Goal: Information Seeking & Learning: Learn about a topic

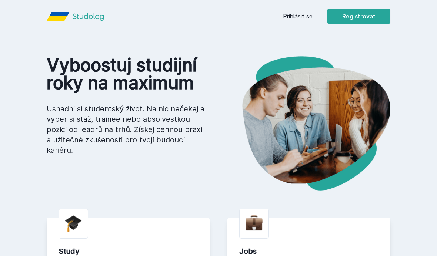
click at [302, 17] on link "Přihlásit se" at bounding box center [298, 16] width 30 height 9
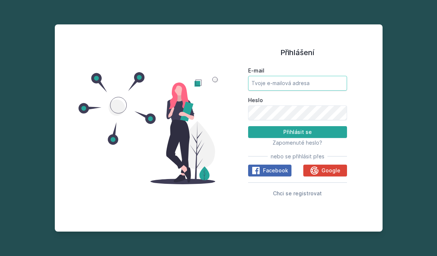
click at [269, 91] on input "E-mail" at bounding box center [297, 83] width 99 height 15
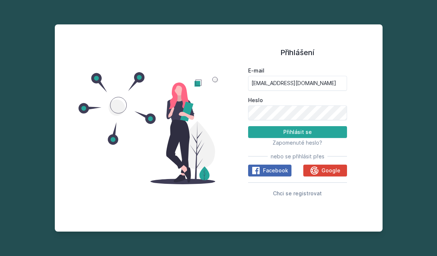
type input "[EMAIL_ADDRESS][DOMAIN_NAME]"
click at [297, 138] on button "Přihlásit se" at bounding box center [297, 132] width 99 height 12
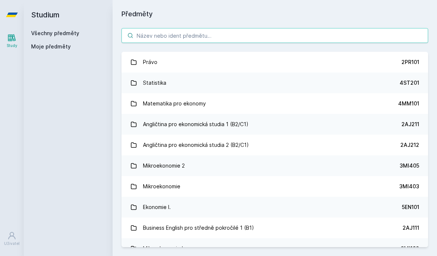
click at [213, 40] on input "search" at bounding box center [274, 35] width 306 height 15
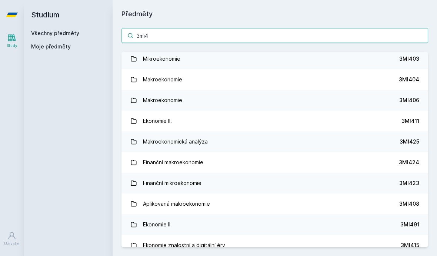
scroll to position [24, 0]
type input "3mi4"
click at [405, 79] on div "3MI404" at bounding box center [409, 79] width 20 height 7
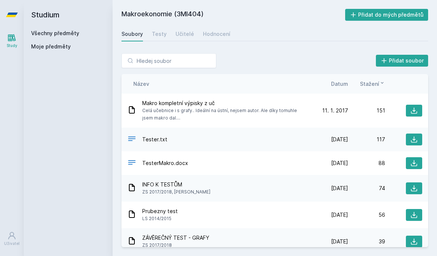
click at [372, 81] on span "Stažení" at bounding box center [369, 84] width 19 height 8
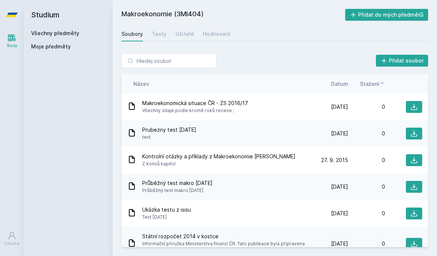
click at [368, 83] on span "Stažení" at bounding box center [369, 84] width 19 height 8
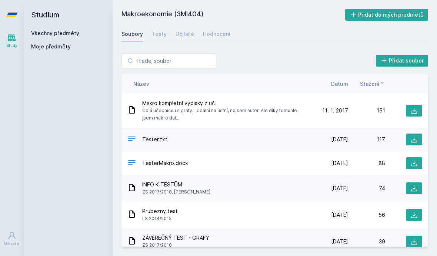
click at [204, 104] on span "Makro kompletní výpisky z uč" at bounding box center [225, 103] width 166 height 7
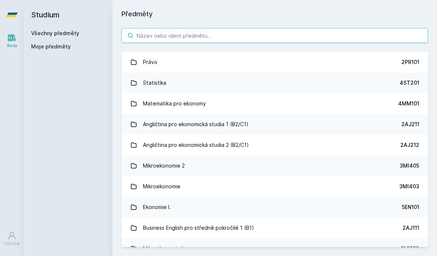
click at [227, 29] on input "search" at bounding box center [274, 35] width 306 height 15
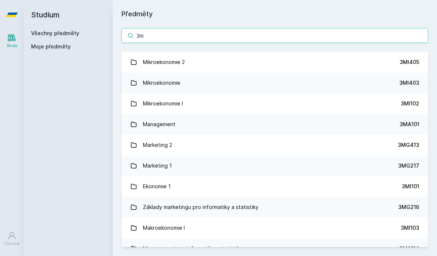
type input "3mi"
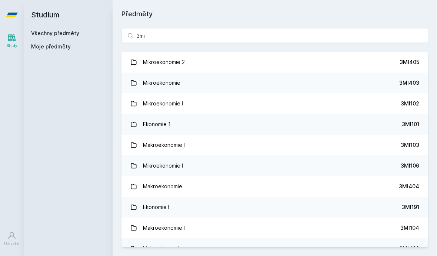
scroll to position [26, 0]
click at [416, 79] on div "3MI403" at bounding box center [409, 82] width 20 height 7
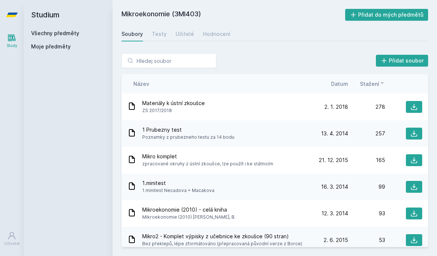
click at [162, 30] on div "Testy" at bounding box center [159, 33] width 15 height 7
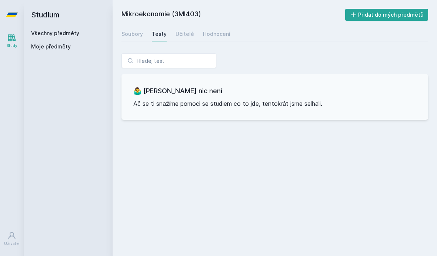
click at [139, 30] on div "Soubory" at bounding box center [131, 33] width 21 height 7
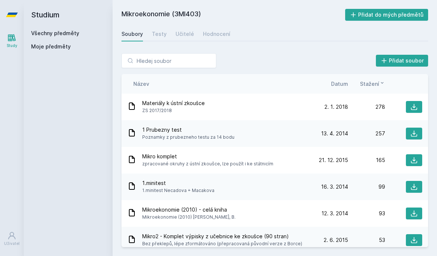
click at [9, 34] on icon at bounding box center [12, 37] width 8 height 7
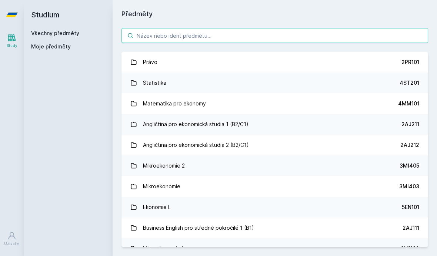
click at [297, 28] on input "search" at bounding box center [274, 35] width 306 height 15
click at [263, 28] on input "search" at bounding box center [274, 35] width 306 height 15
click at [235, 28] on input "search" at bounding box center [274, 35] width 306 height 15
click at [261, 28] on input "search" at bounding box center [274, 35] width 306 height 15
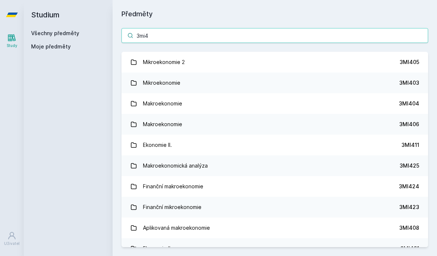
type input "3mi40"
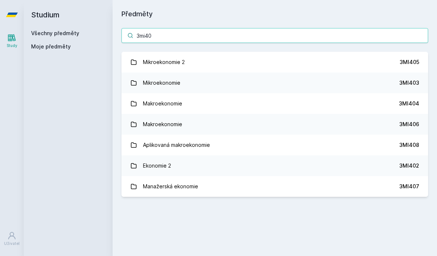
scroll to position [26, 0]
click at [295, 176] on link "Manažerská ekonomie 3MI407" at bounding box center [274, 186] width 306 height 21
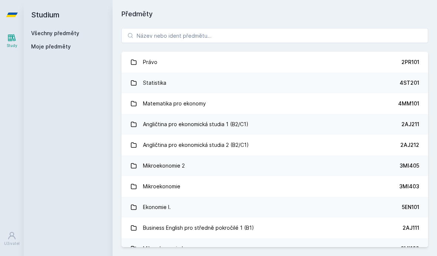
click at [297, 155] on link "Mikroekonomie 2 3MI405" at bounding box center [274, 165] width 306 height 21
click at [298, 28] on input "search" at bounding box center [274, 35] width 306 height 15
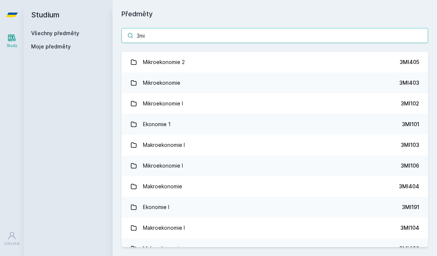
type input "3mi4"
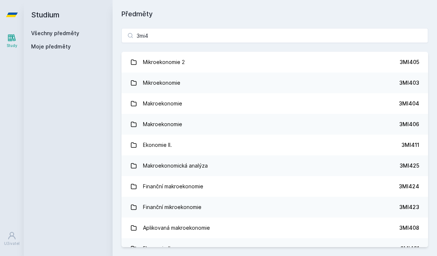
click at [279, 73] on link "Mikroekonomie 3MI403" at bounding box center [274, 83] width 306 height 21
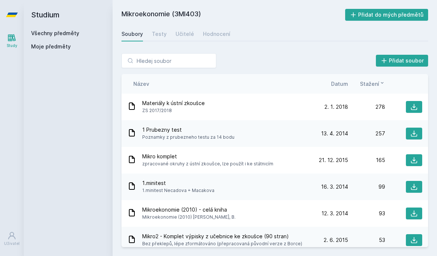
click at [375, 80] on span "Stažení" at bounding box center [369, 84] width 19 height 8
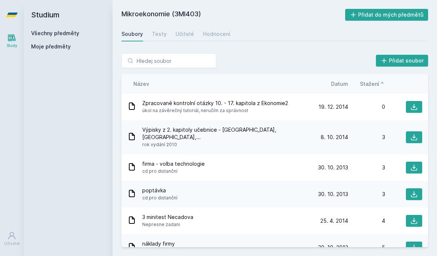
click at [375, 80] on span "Stažení" at bounding box center [369, 84] width 19 height 8
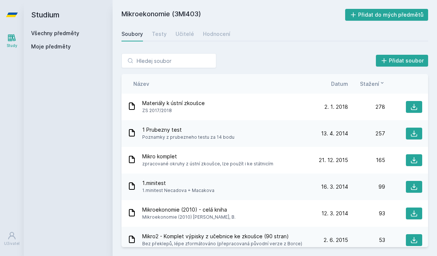
click at [198, 100] on span "Materiály k ústní zkoušce" at bounding box center [173, 103] width 63 height 7
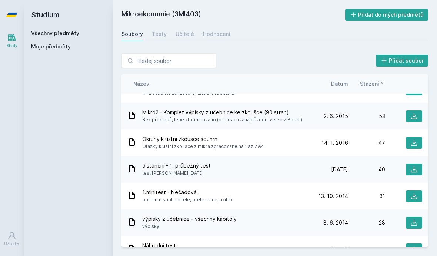
scroll to position [119, 0]
